Goal: Entertainment & Leisure: Consume media (video, audio)

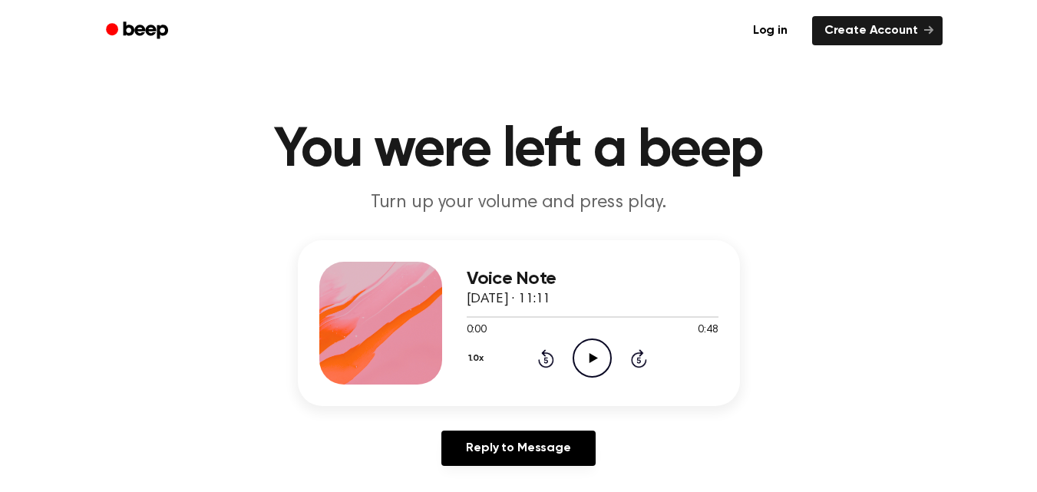
click at [577, 362] on icon "Play Audio" at bounding box center [592, 358] width 39 height 39
click at [599, 217] on main "You were left a beep Turn up your volume and press play. Voice Note 9 September…" at bounding box center [518, 473] width 1037 height 947
click at [591, 355] on icon at bounding box center [594, 358] width 8 height 10
click at [583, 346] on icon "Play Audio" at bounding box center [592, 358] width 39 height 39
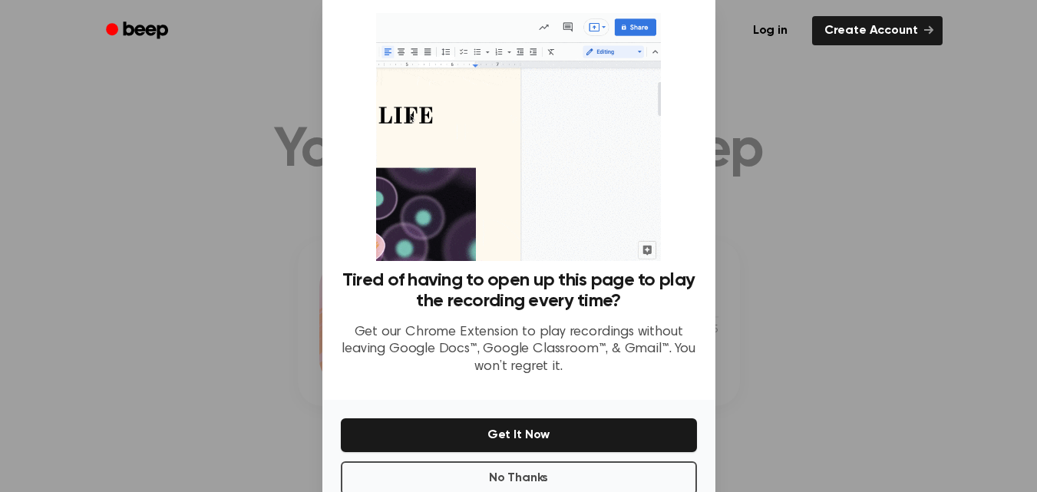
scroll to position [67, 0]
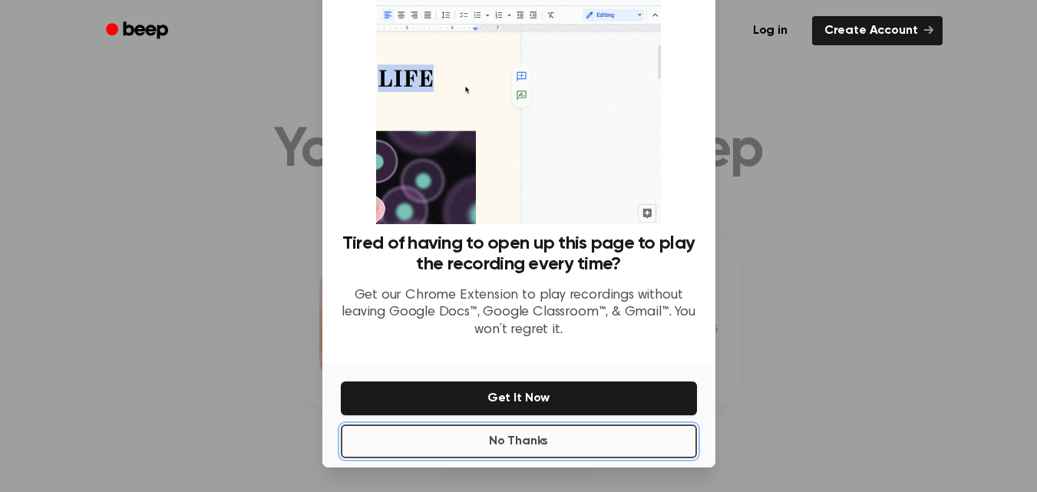
click at [567, 447] on button "No Thanks" at bounding box center [519, 442] width 356 height 34
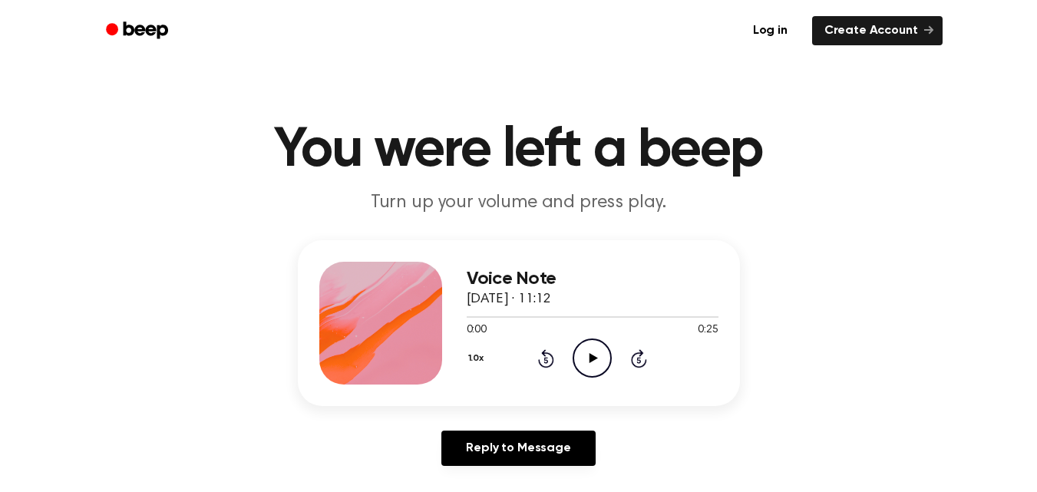
click at [587, 350] on icon "Play Audio" at bounding box center [592, 358] width 39 height 39
click at [582, 355] on icon "Pause Audio" at bounding box center [592, 358] width 39 height 39
click at [582, 355] on icon "Play Audio" at bounding box center [592, 358] width 39 height 39
click at [588, 363] on icon "Pause Audio" at bounding box center [592, 358] width 39 height 39
click at [586, 365] on icon "Play Audio" at bounding box center [592, 358] width 39 height 39
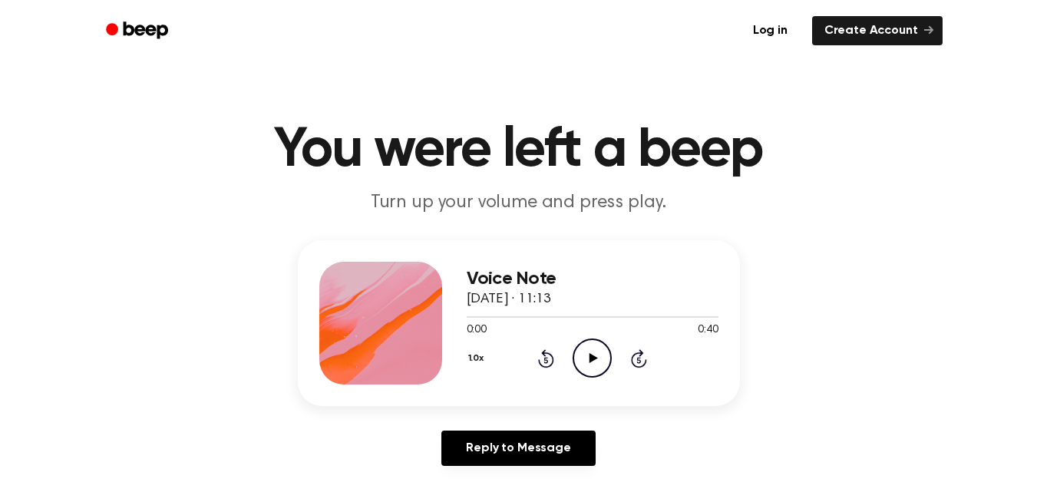
click at [595, 357] on icon at bounding box center [594, 358] width 8 height 10
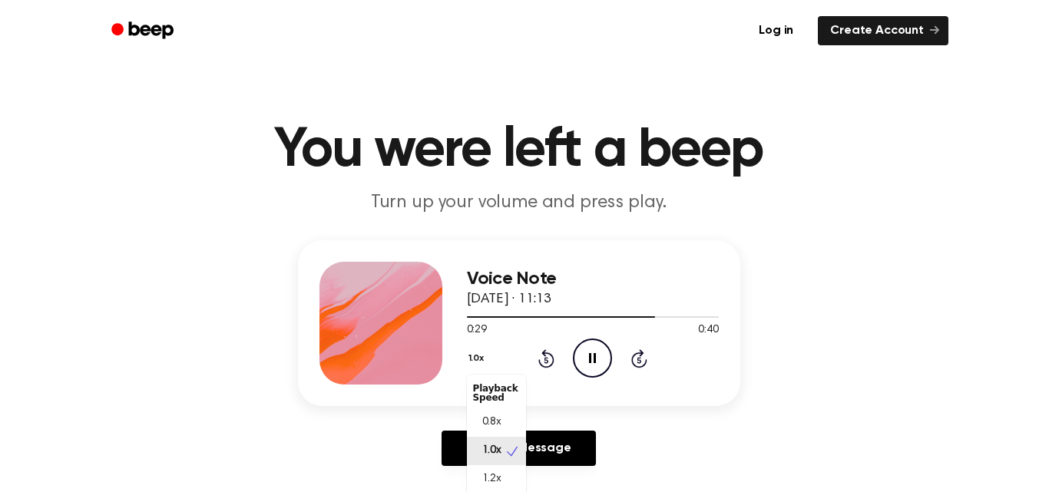
click at [480, 355] on button "1.0x" at bounding box center [478, 358] width 23 height 26
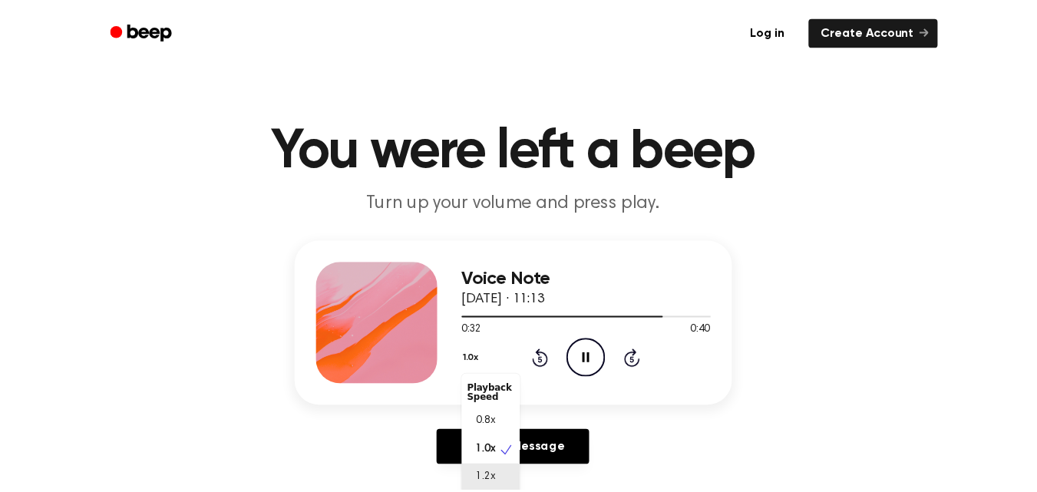
scroll to position [2, 0]
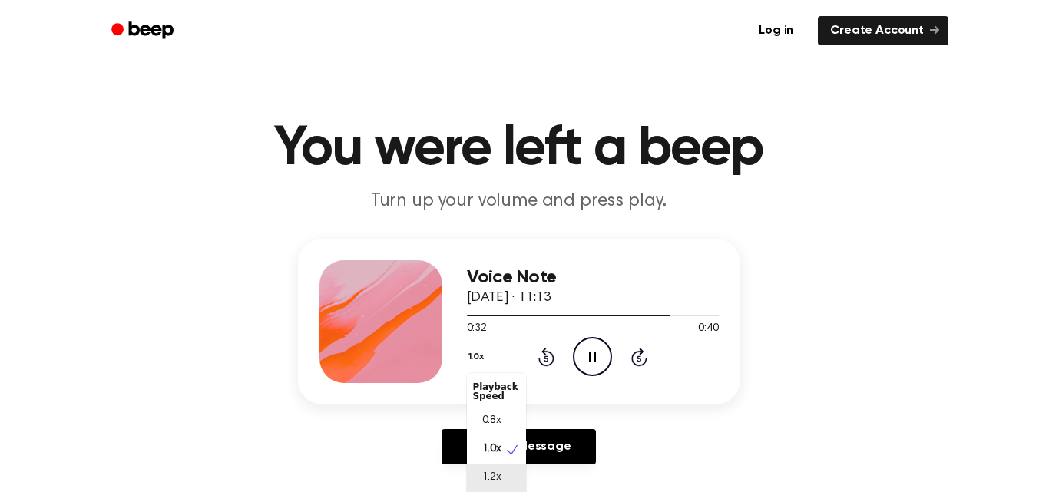
click at [499, 480] on span "1.2x" at bounding box center [491, 478] width 19 height 16
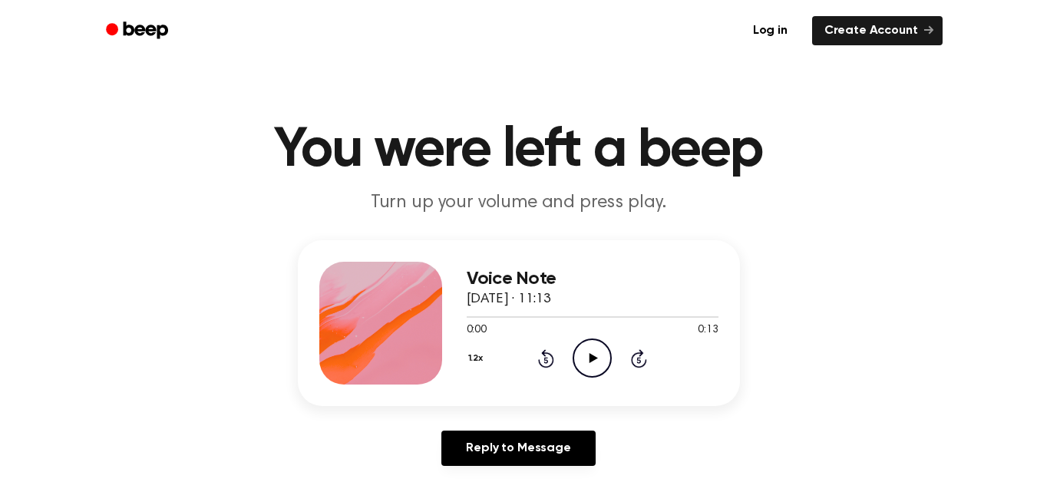
click at [612, 352] on div "1.2x Rewind 5 seconds Play Audio Skip 5 seconds" at bounding box center [593, 358] width 252 height 39
click at [580, 356] on icon "Play Audio" at bounding box center [592, 358] width 39 height 39
click at [591, 350] on icon "Play Audio" at bounding box center [592, 358] width 39 height 39
